Goal: Information Seeking & Learning: Learn about a topic

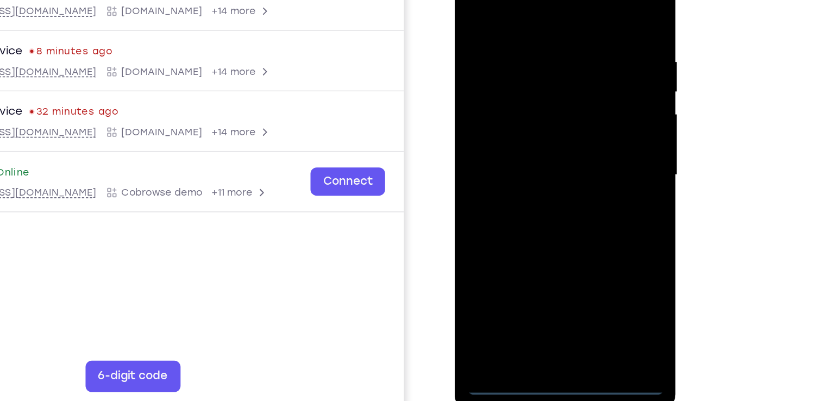
scroll to position [123, 0]
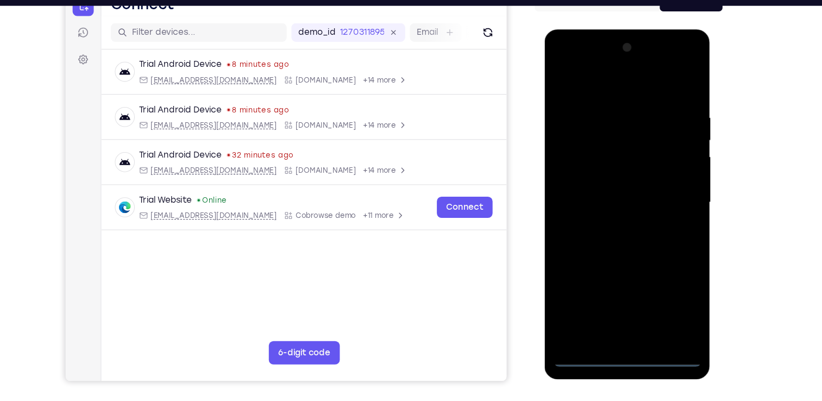
click at [627, 335] on div at bounding box center [621, 189] width 137 height 304
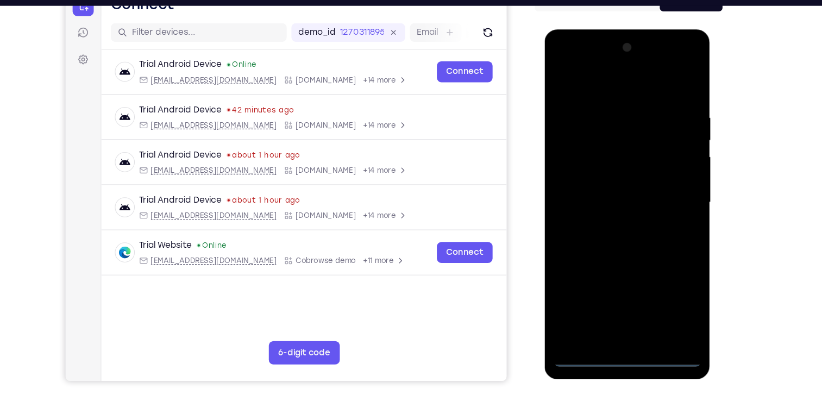
click at [665, 277] on div at bounding box center [621, 189] width 137 height 304
click at [562, 62] on div at bounding box center [621, 189] width 137 height 304
click at [667, 187] on div at bounding box center [621, 189] width 137 height 304
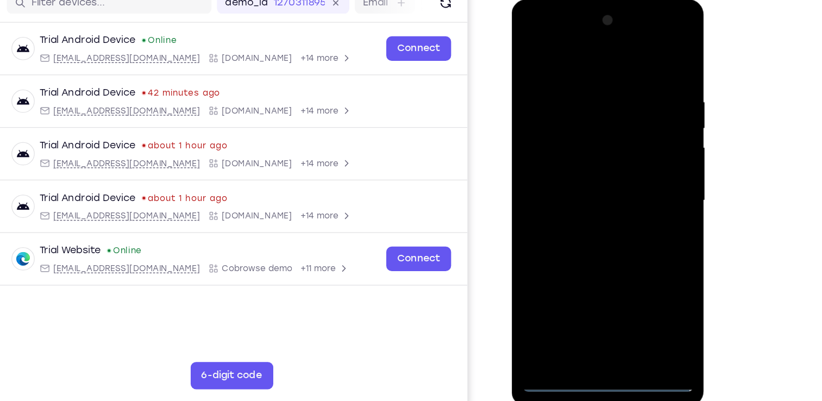
scroll to position [123, 0]
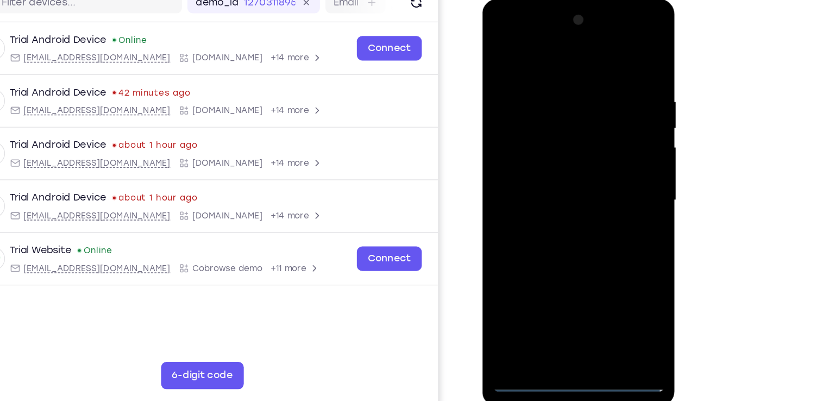
click at [551, 180] on div at bounding box center [558, 160] width 137 height 304
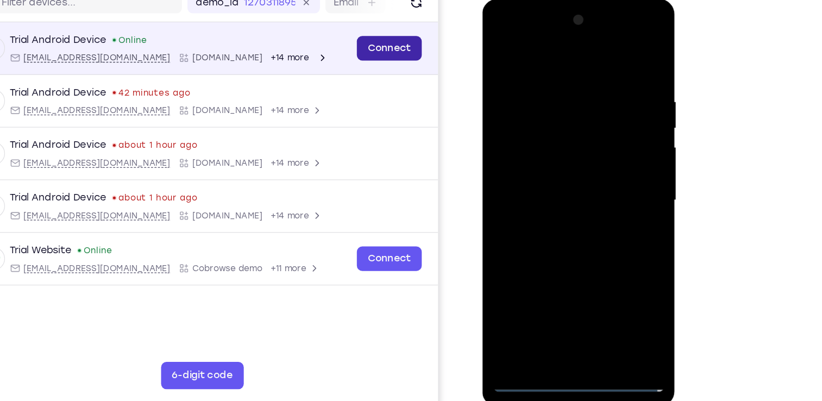
scroll to position [122, 0]
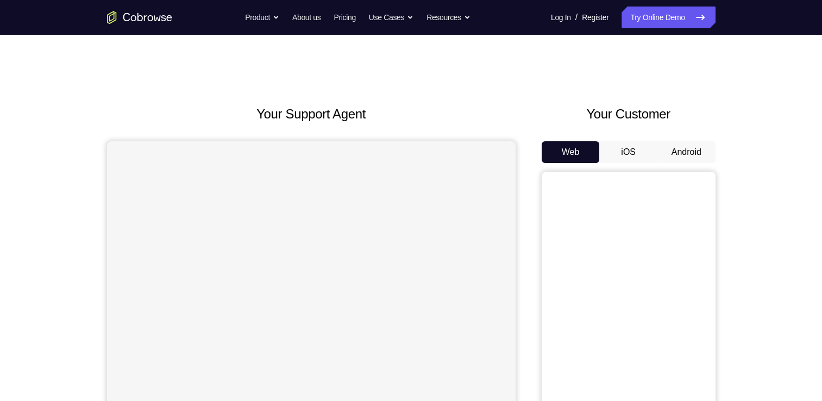
click at [666, 148] on button "Android" at bounding box center [687, 152] width 58 height 22
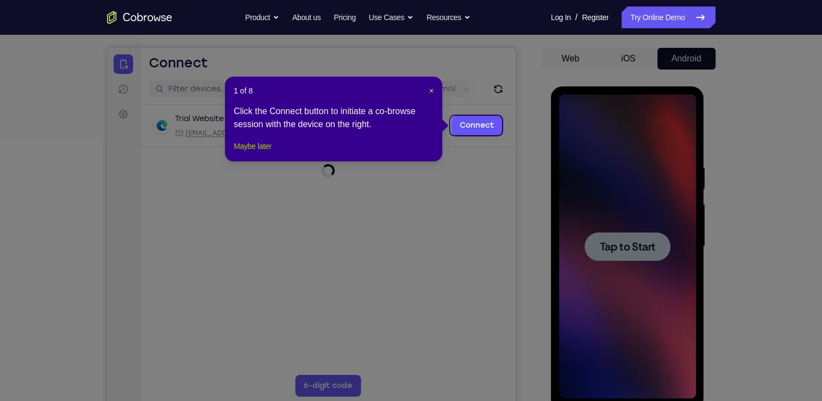
click at [247, 153] on button "Maybe later" at bounding box center [252, 146] width 37 height 13
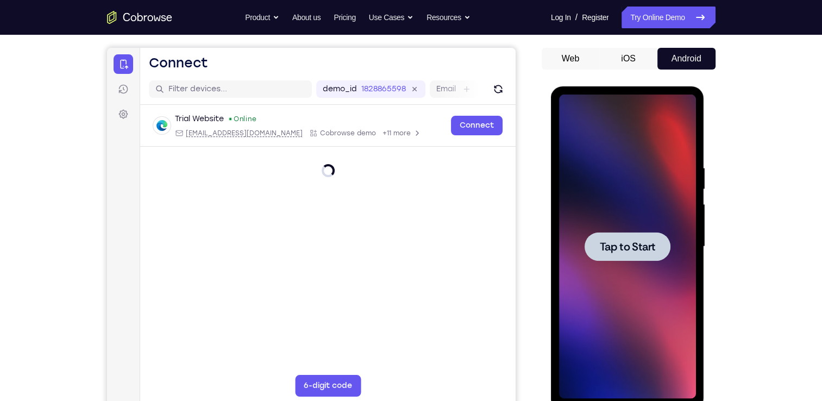
click at [607, 267] on div at bounding box center [627, 247] width 137 height 304
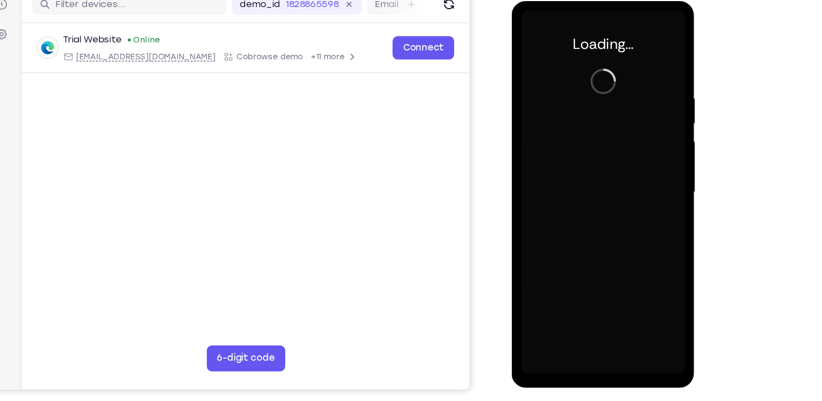
scroll to position [137, 0]
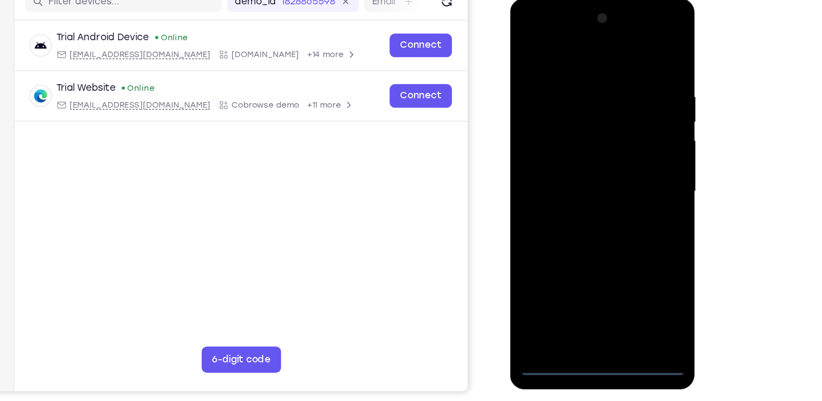
click at [583, 302] on div at bounding box center [586, 159] width 137 height 304
click at [590, 301] on div at bounding box center [586, 159] width 137 height 304
click at [632, 253] on div at bounding box center [586, 159] width 137 height 304
click at [524, 33] on div at bounding box center [586, 159] width 137 height 304
click at [630, 160] on div at bounding box center [586, 159] width 137 height 304
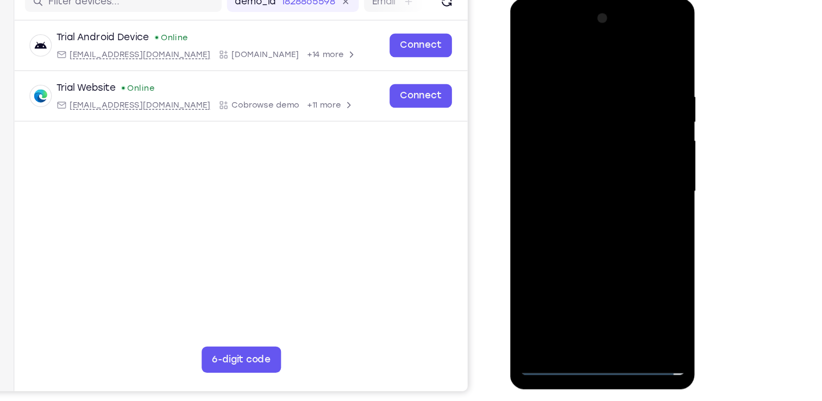
click at [597, 287] on div at bounding box center [586, 159] width 137 height 304
click at [581, 152] on div at bounding box center [586, 159] width 137 height 304
click at [577, 137] on div at bounding box center [586, 159] width 137 height 304
click at [576, 158] on div at bounding box center [586, 159] width 137 height 304
click at [583, 195] on div at bounding box center [586, 159] width 137 height 304
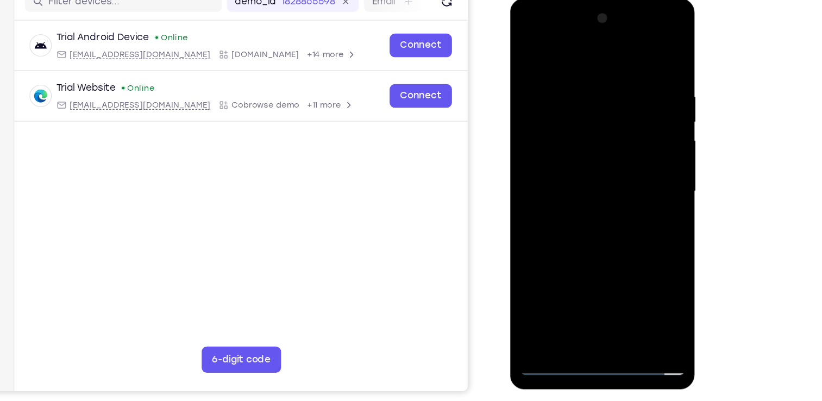
click at [596, 193] on div at bounding box center [586, 159] width 137 height 304
click at [579, 196] on div at bounding box center [586, 159] width 137 height 304
drag, startPoint x: 567, startPoint y: 53, endPoint x: 568, endPoint y: -2, distance: 54.9
click at [568, 0] on div at bounding box center [587, 160] width 154 height 324
click at [577, 184] on div at bounding box center [586, 159] width 137 height 304
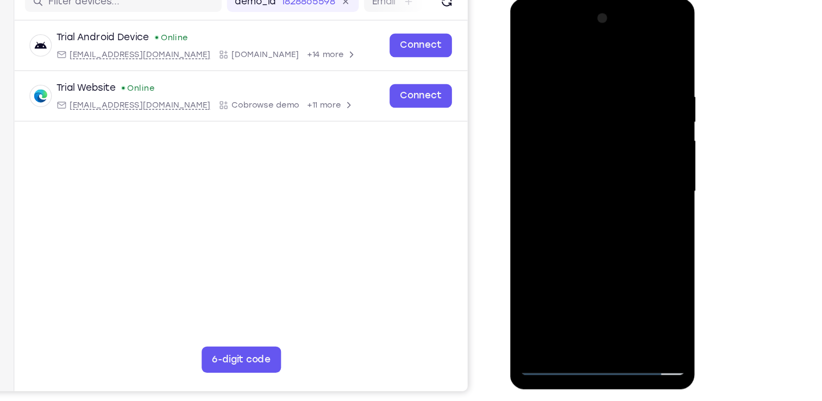
click at [595, 198] on div at bounding box center [586, 159] width 137 height 304
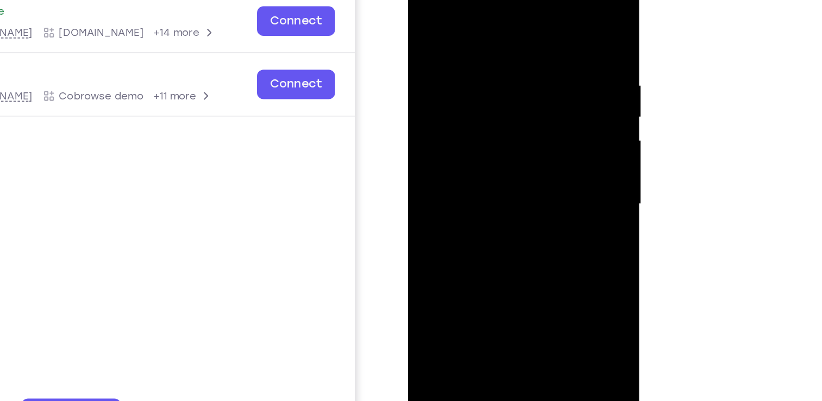
click at [527, 159] on div at bounding box center [484, 122] width 137 height 304
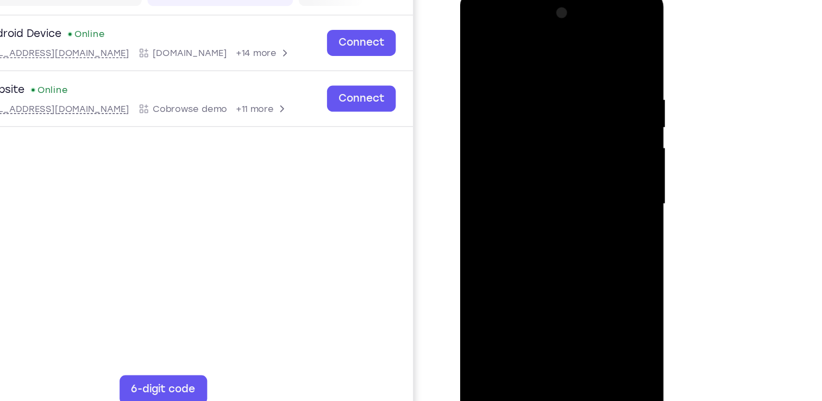
scroll to position [136, 0]
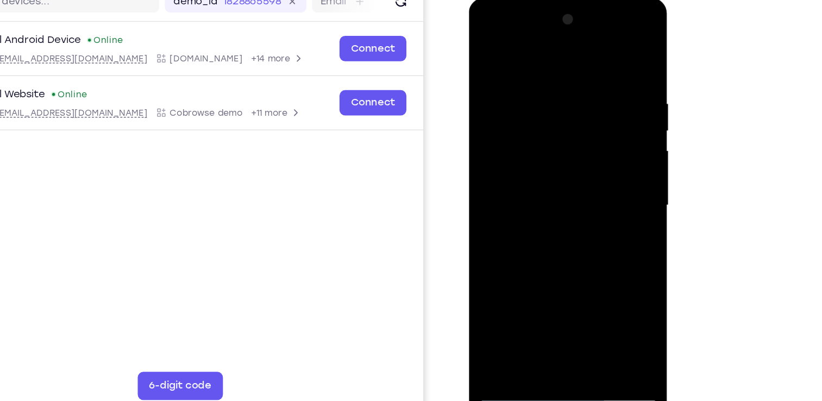
click at [568, 211] on div at bounding box center [545, 158] width 137 height 304
click at [610, 273] on div at bounding box center [545, 158] width 137 height 304
click at [531, 74] on div at bounding box center [545, 158] width 137 height 304
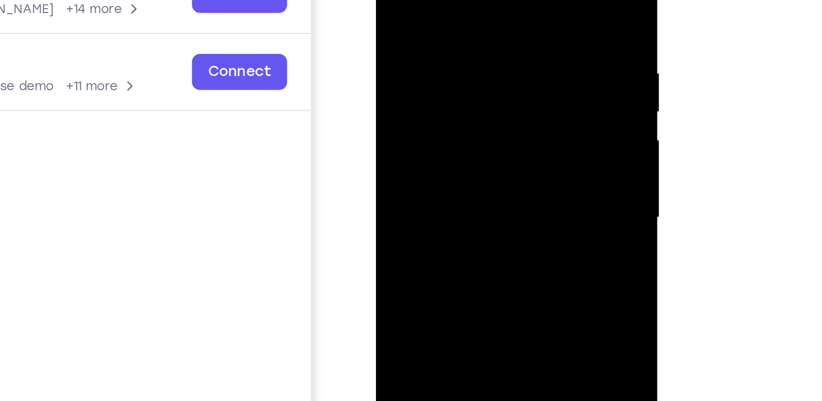
scroll to position [137, 0]
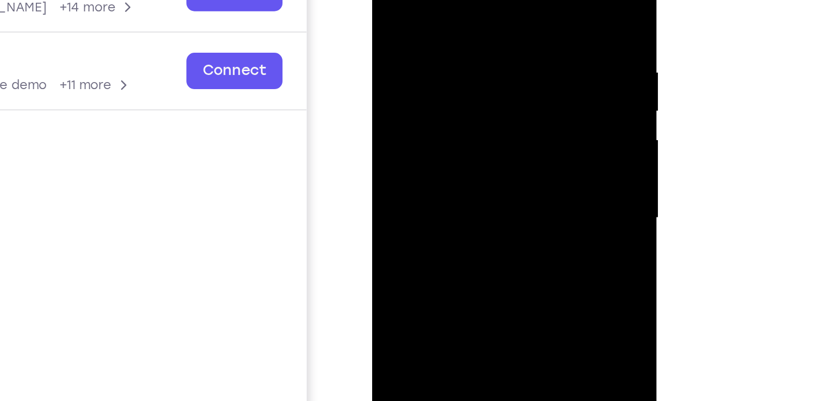
click at [505, 27] on div at bounding box center [448, 81] width 137 height 304
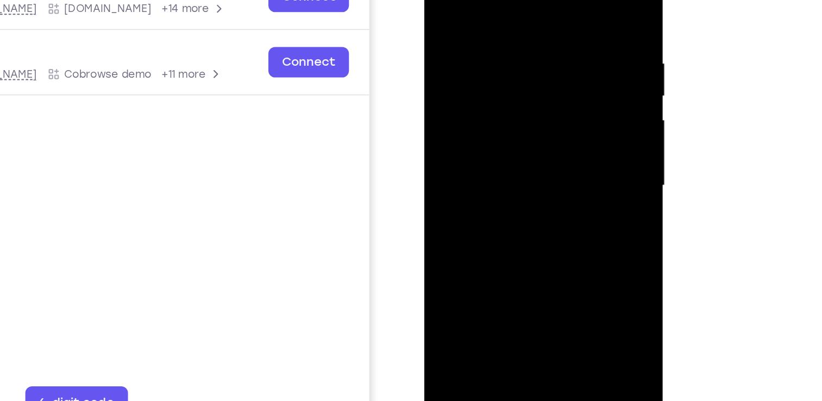
click at [555, 0] on div at bounding box center [501, 97] width 137 height 304
click at [528, 223] on div at bounding box center [501, 97] width 137 height 304
click at [505, 155] on div at bounding box center [501, 97] width 137 height 304
click at [485, 84] on div at bounding box center [501, 97] width 137 height 304
click at [445, 0] on div at bounding box center [501, 97] width 137 height 304
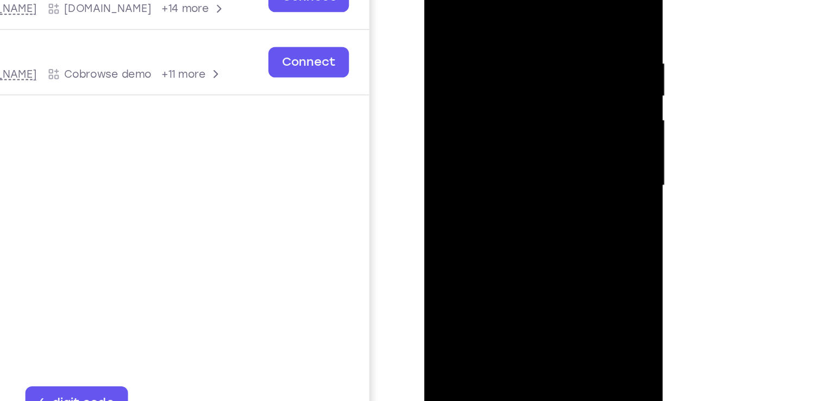
click at [445, 0] on div at bounding box center [501, 97] width 137 height 304
drag, startPoint x: 520, startPoint y: 126, endPoint x: 526, endPoint y: 214, distance: 88.2
click at [526, 214] on div at bounding box center [501, 97] width 137 height 304
click at [487, 19] on div at bounding box center [501, 97] width 137 height 304
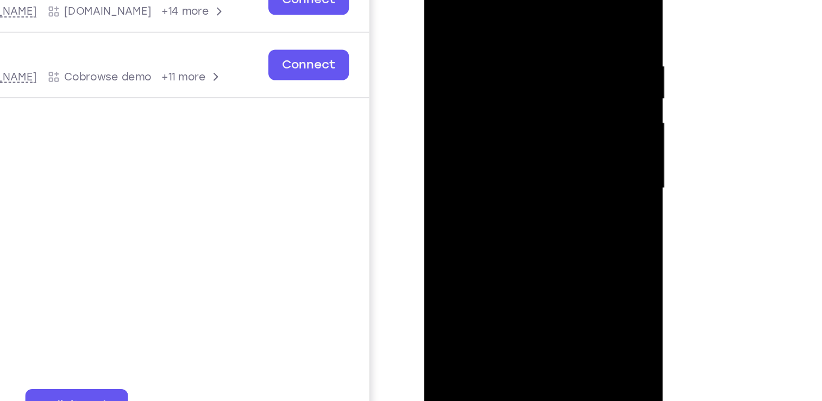
click at [552, 0] on div at bounding box center [501, 99] width 137 height 304
click at [474, 227] on div at bounding box center [501, 99] width 137 height 304
click at [472, 0] on div at bounding box center [501, 99] width 137 height 304
click at [522, 0] on div at bounding box center [501, 99] width 137 height 304
drag, startPoint x: 520, startPoint y: 56, endPoint x: 519, endPoint y: 1, distance: 55.4
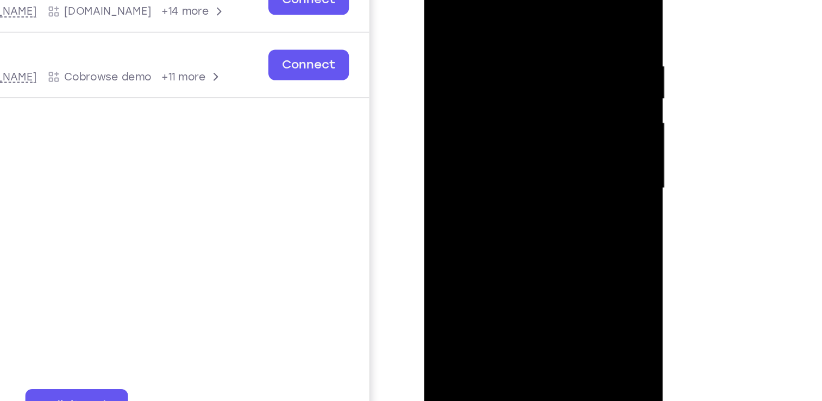
click at [519, 1] on div at bounding box center [501, 99] width 137 height 304
drag, startPoint x: 502, startPoint y: 29, endPoint x: 488, endPoint y: 102, distance: 74.1
click at [488, 102] on div at bounding box center [501, 99] width 137 height 304
click at [445, 182] on div at bounding box center [501, 99] width 137 height 304
click at [461, 185] on div at bounding box center [501, 99] width 137 height 304
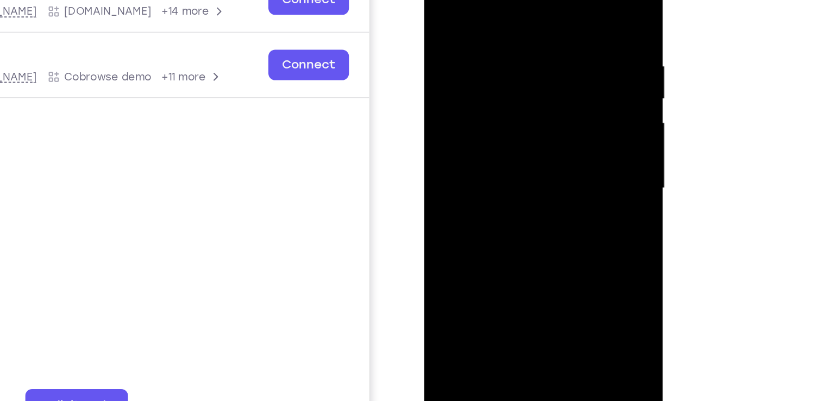
click at [481, 30] on div at bounding box center [501, 99] width 137 height 304
drag, startPoint x: 487, startPoint y: 44, endPoint x: 484, endPoint y: 138, distance: 94.1
click at [484, 138] on div at bounding box center [501, 99] width 137 height 304
click at [545, 114] on div at bounding box center [501, 99] width 137 height 304
click at [441, 0] on div at bounding box center [501, 99] width 137 height 304
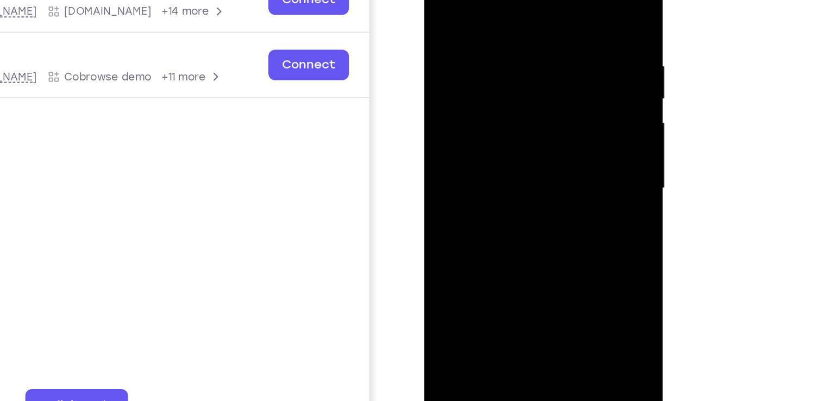
click at [539, 115] on div at bounding box center [501, 99] width 137 height 304
click at [461, 79] on div at bounding box center [501, 99] width 137 height 304
click at [446, 23] on div at bounding box center [501, 99] width 137 height 304
click at [558, 0] on div at bounding box center [501, 99] width 137 height 304
click at [448, 72] on div at bounding box center [501, 99] width 137 height 304
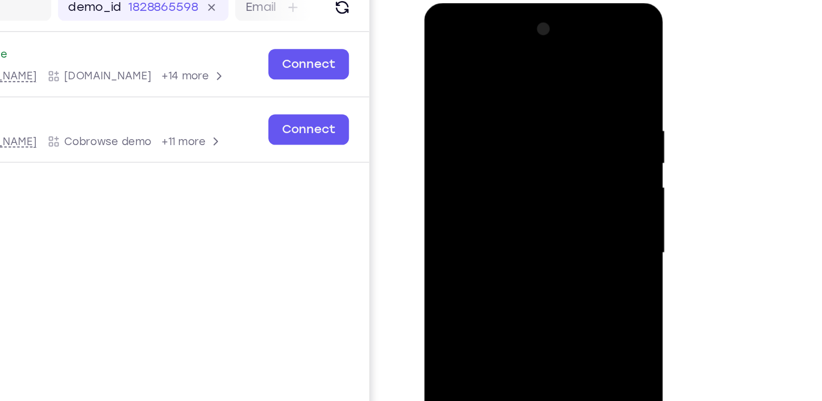
scroll to position [136, 0]
click at [560, 31] on div at bounding box center [501, 163] width 137 height 304
click at [445, 51] on div at bounding box center [501, 163] width 137 height 304
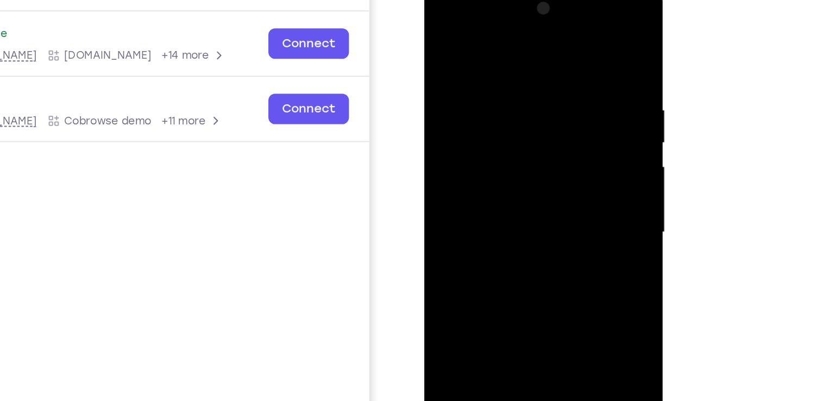
click at [482, 123] on div at bounding box center [501, 143] width 137 height 304
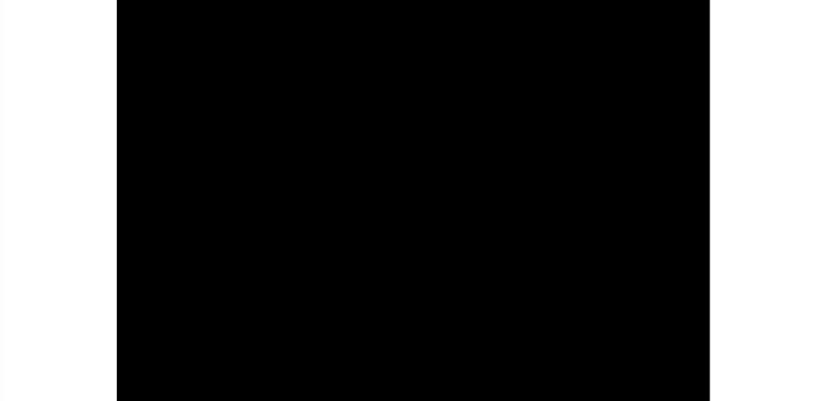
scroll to position [137, 0]
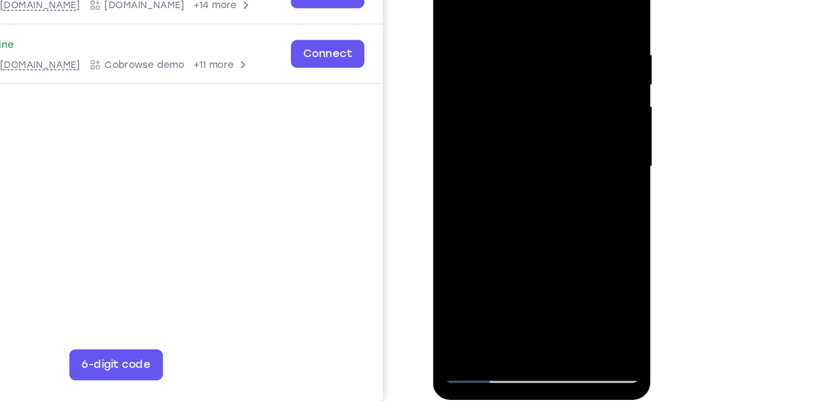
click at [469, 241] on div at bounding box center [509, 99] width 137 height 304
click at [567, 0] on div at bounding box center [509, 99] width 137 height 304
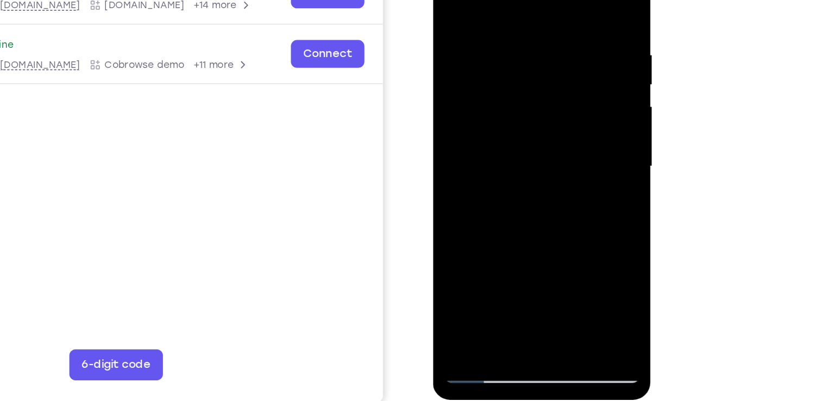
click at [454, 226] on div at bounding box center [509, 99] width 137 height 304
drag, startPoint x: 502, startPoint y: 97, endPoint x: 495, endPoint y: 179, distance: 82.9
click at [495, 179] on div at bounding box center [509, 99] width 137 height 304
click at [493, 5] on div at bounding box center [509, 99] width 137 height 304
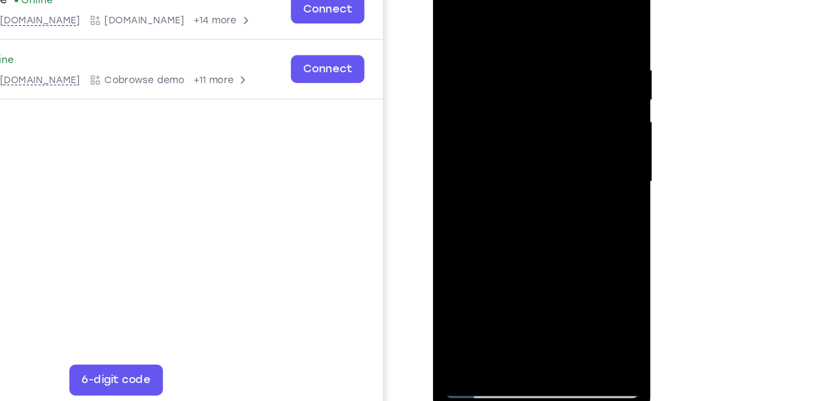
drag, startPoint x: 537, startPoint y: 88, endPoint x: 408, endPoint y: 117, distance: 132.1
click at [433, 117] on html "Online web based iOS Simulators and Android Emulators. Run iPhone, iPad, Mobile…" at bounding box center [510, 117] width 155 height 326
click at [566, 10] on div at bounding box center [509, 115] width 137 height 304
drag, startPoint x: 540, startPoint y: 50, endPoint x: 540, endPoint y: 136, distance: 86.4
click at [540, 136] on div at bounding box center [509, 115] width 137 height 304
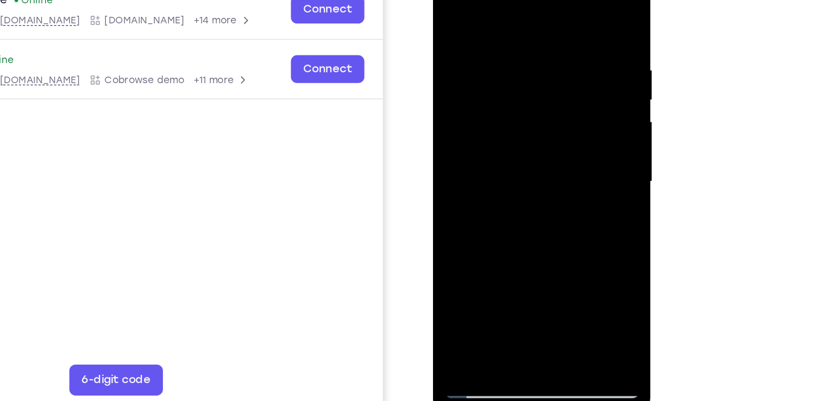
drag, startPoint x: 529, startPoint y: 184, endPoint x: 529, endPoint y: 137, distance: 46.7
click at [529, 137] on div at bounding box center [509, 115] width 137 height 304
drag, startPoint x: 521, startPoint y: 217, endPoint x: 522, endPoint y: 144, distance: 72.8
click at [522, 144] on div at bounding box center [509, 115] width 137 height 304
drag, startPoint x: 520, startPoint y: 210, endPoint x: 524, endPoint y: 144, distance: 66.4
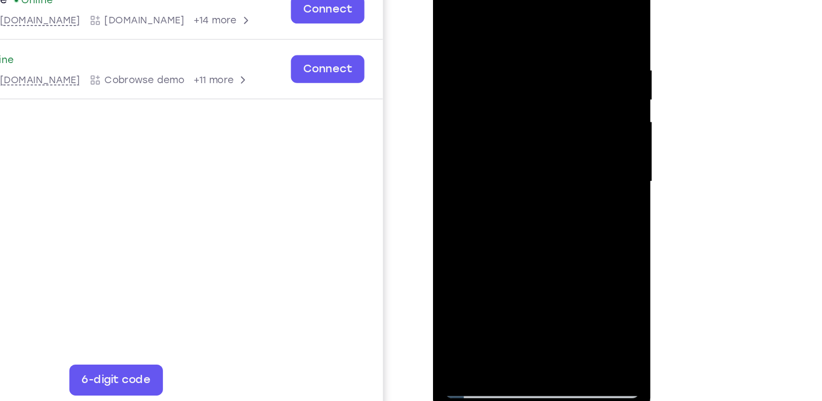
click at [524, 144] on div at bounding box center [509, 115] width 137 height 304
drag, startPoint x: 530, startPoint y: 201, endPoint x: 528, endPoint y: 101, distance: 100.6
click at [528, 101] on div at bounding box center [509, 115] width 137 height 304
drag, startPoint x: 533, startPoint y: 203, endPoint x: 517, endPoint y: 65, distance: 138.9
click at [517, 65] on div at bounding box center [509, 115] width 137 height 304
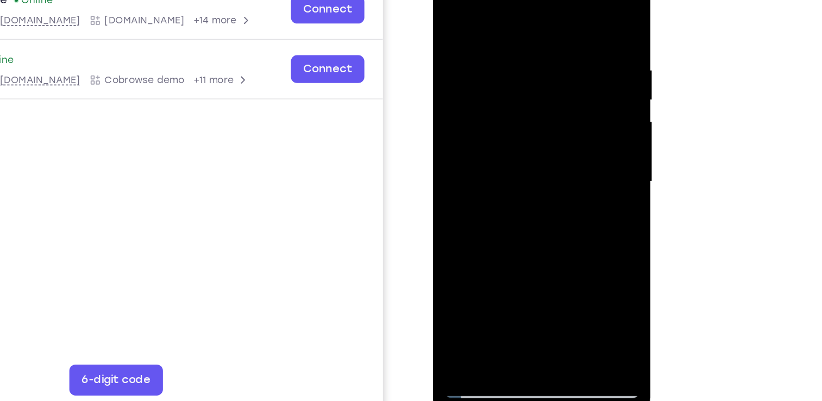
drag, startPoint x: 530, startPoint y: 199, endPoint x: 529, endPoint y: 81, distance: 117.9
click at [529, 81] on div at bounding box center [509, 115] width 137 height 304
drag, startPoint x: 535, startPoint y: 184, endPoint x: 532, endPoint y: 46, distance: 137.5
click at [532, 46] on div at bounding box center [509, 115] width 137 height 304
click at [460, 217] on div at bounding box center [509, 115] width 137 height 304
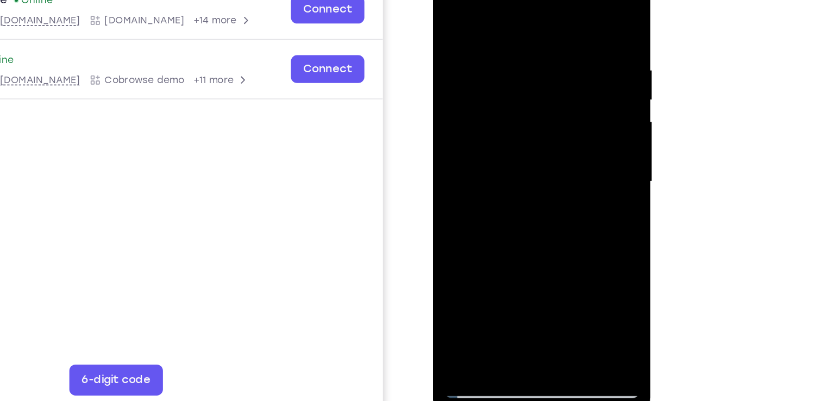
drag, startPoint x: 523, startPoint y: 216, endPoint x: 523, endPoint y: 86, distance: 129.9
click at [523, 86] on div at bounding box center [509, 115] width 137 height 304
drag, startPoint x: 523, startPoint y: 181, endPoint x: 539, endPoint y: 103, distance: 79.4
click at [539, 103] on div at bounding box center [509, 115] width 137 height 304
click at [478, 216] on div at bounding box center [509, 115] width 137 height 304
